Goal: Find specific page/section: Find specific page/section

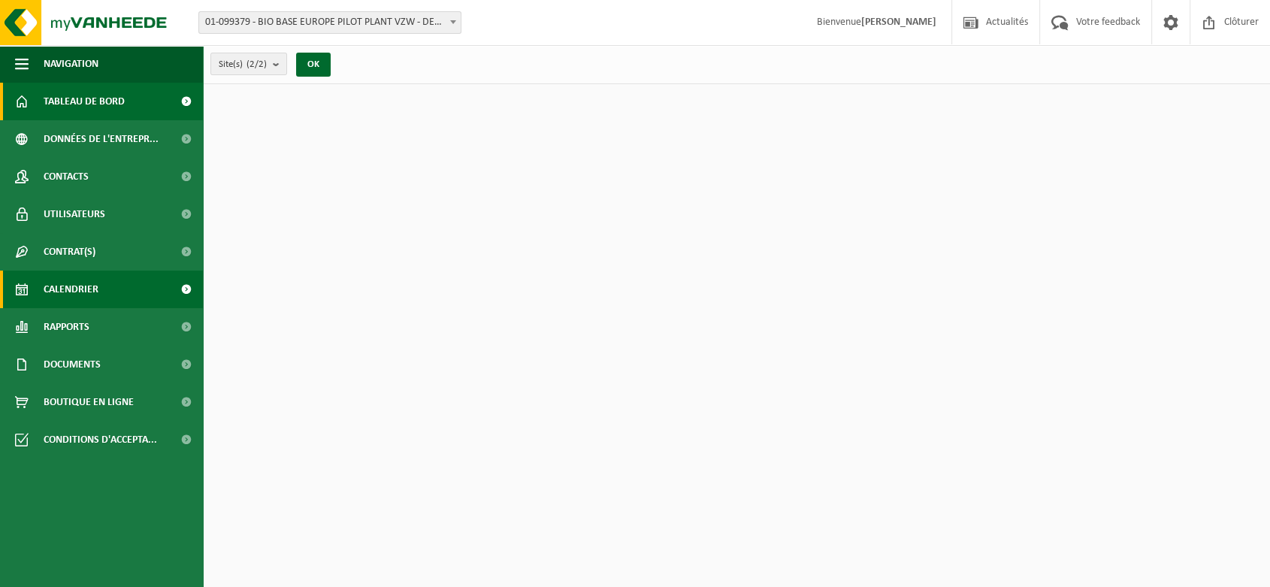
click at [98, 299] on link "Calendrier" at bounding box center [101, 290] width 203 height 38
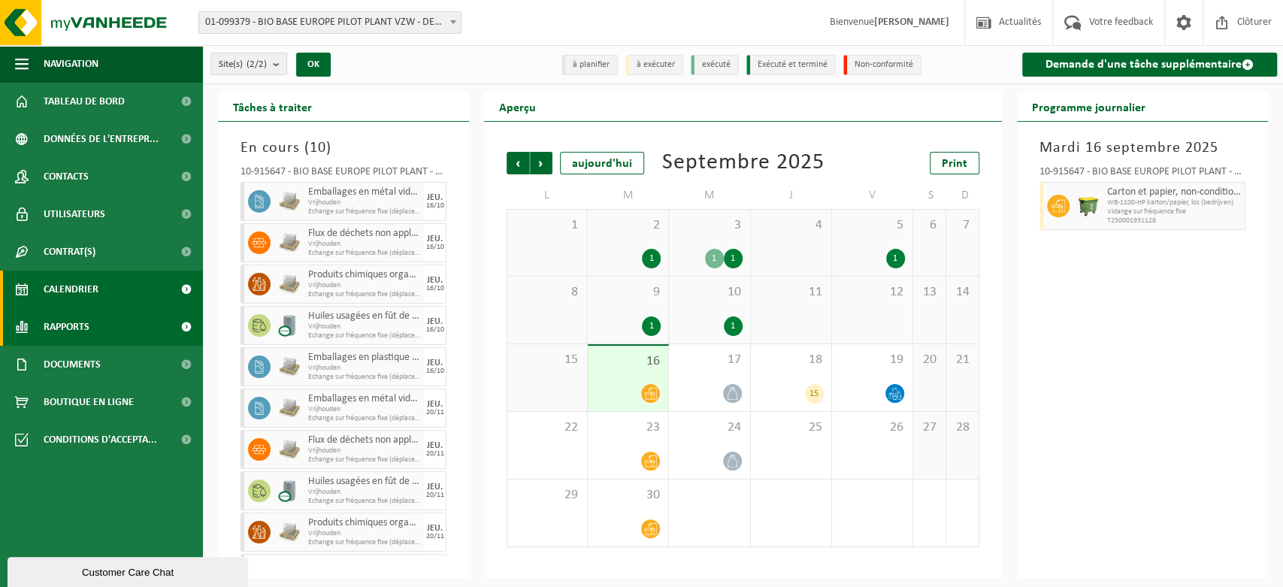
click at [34, 336] on link "Rapports" at bounding box center [101, 327] width 203 height 38
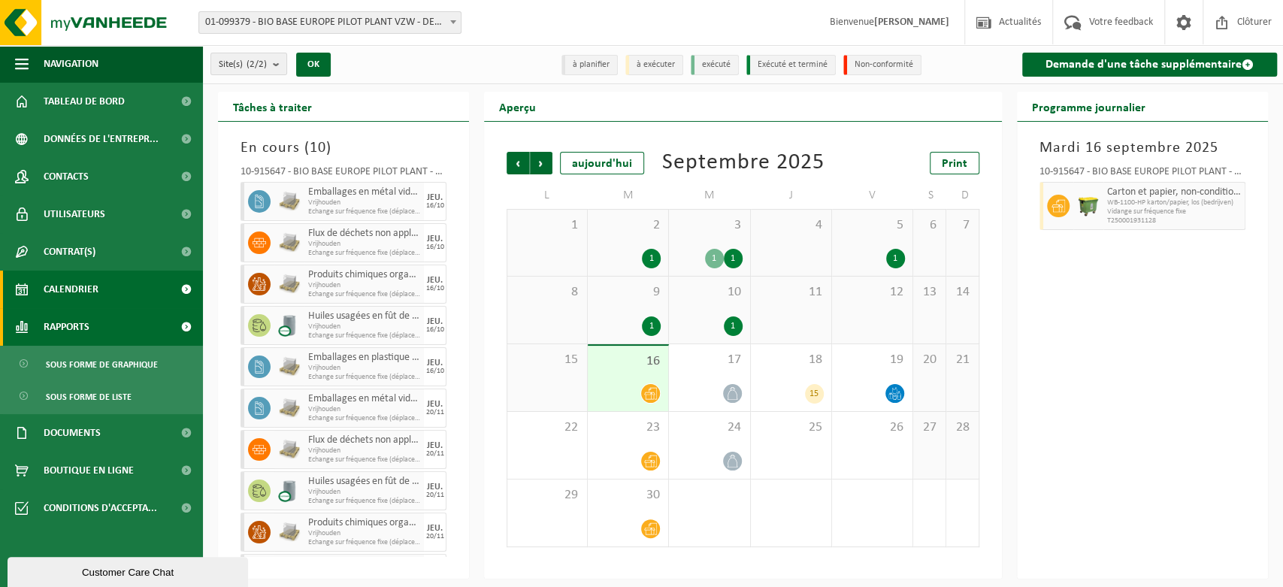
click at [131, 311] on link "Rapports" at bounding box center [101, 327] width 203 height 38
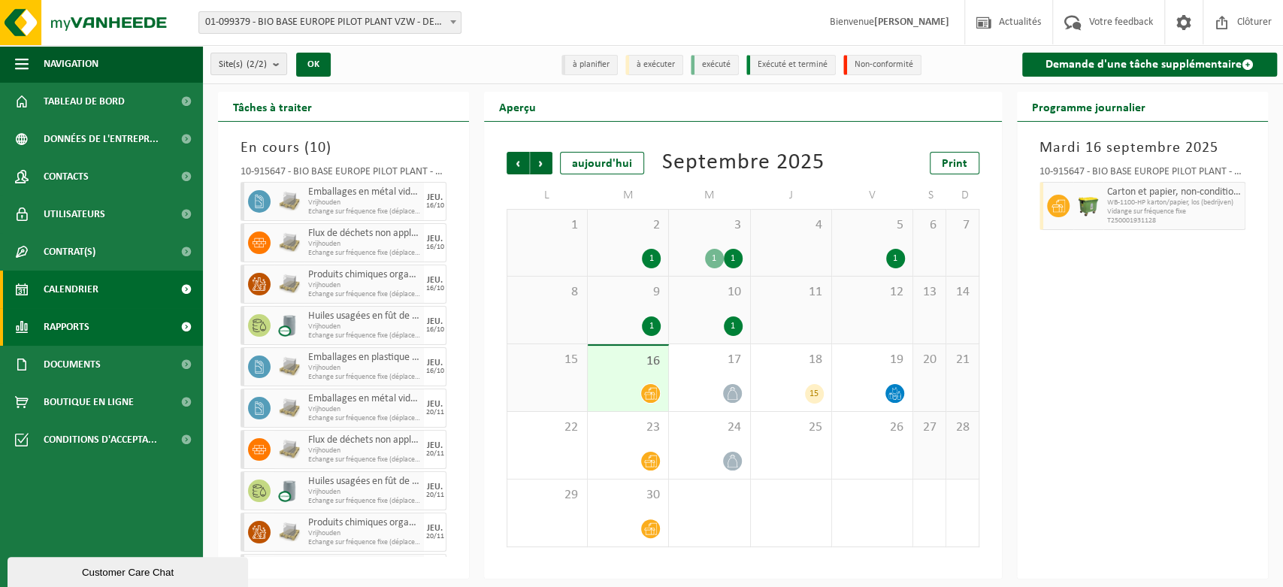
click at [100, 322] on link "Rapports" at bounding box center [101, 327] width 203 height 38
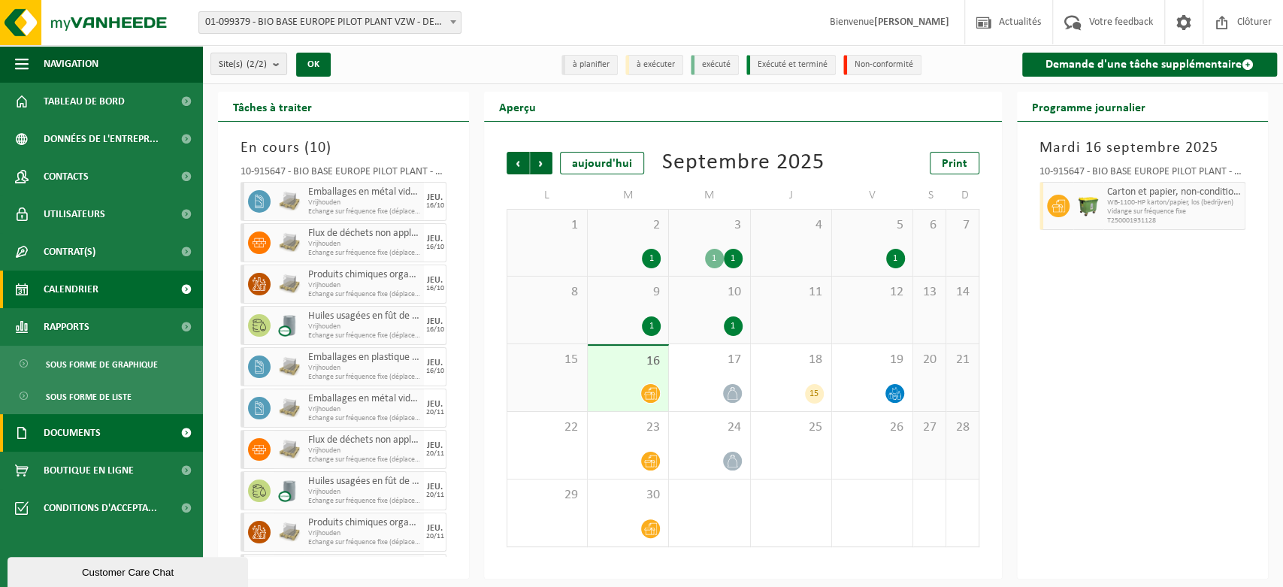
click at [95, 432] on span "Documents" at bounding box center [72, 433] width 57 height 38
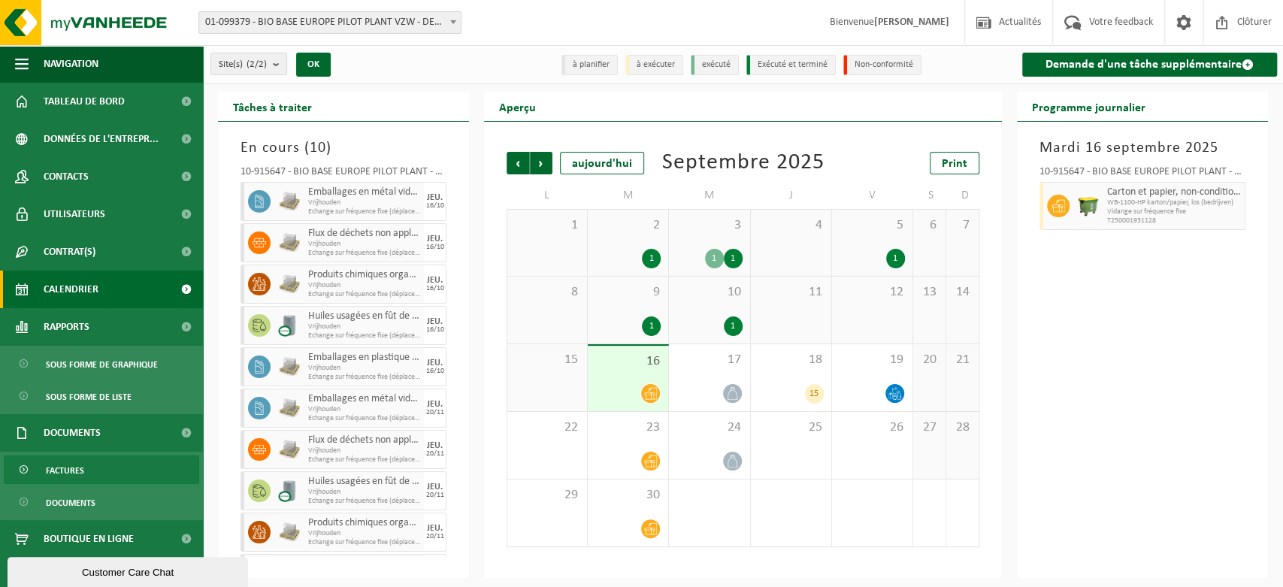
click at [89, 474] on link "Factures" at bounding box center [101, 470] width 195 height 29
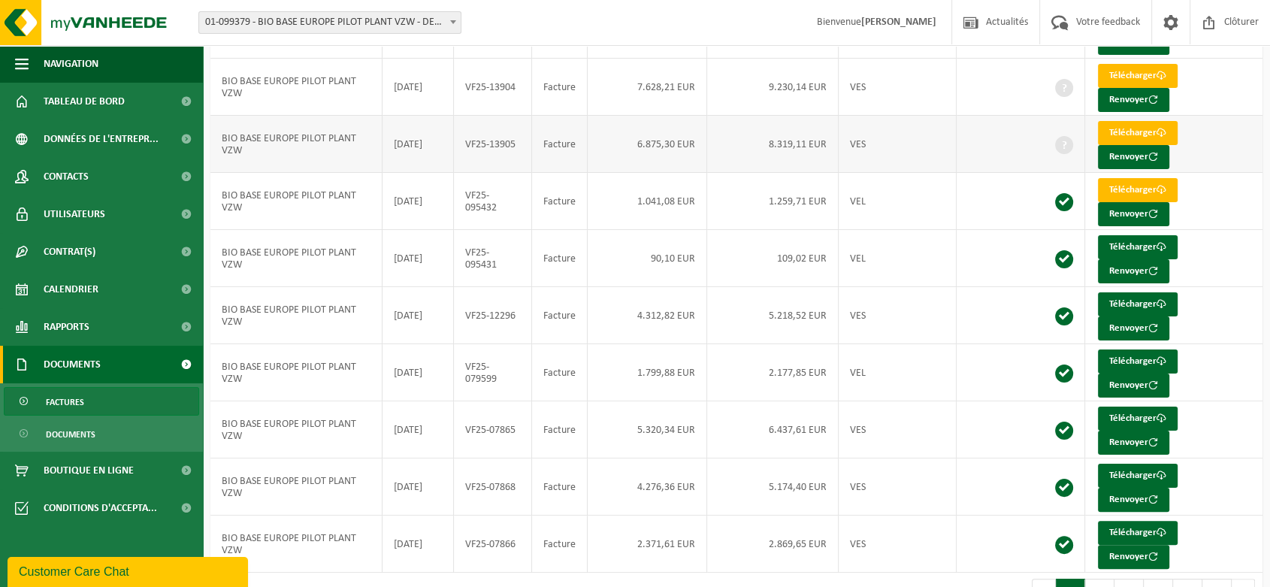
scroll to position [264, 0]
